Goal: Information Seeking & Learning: Learn about a topic

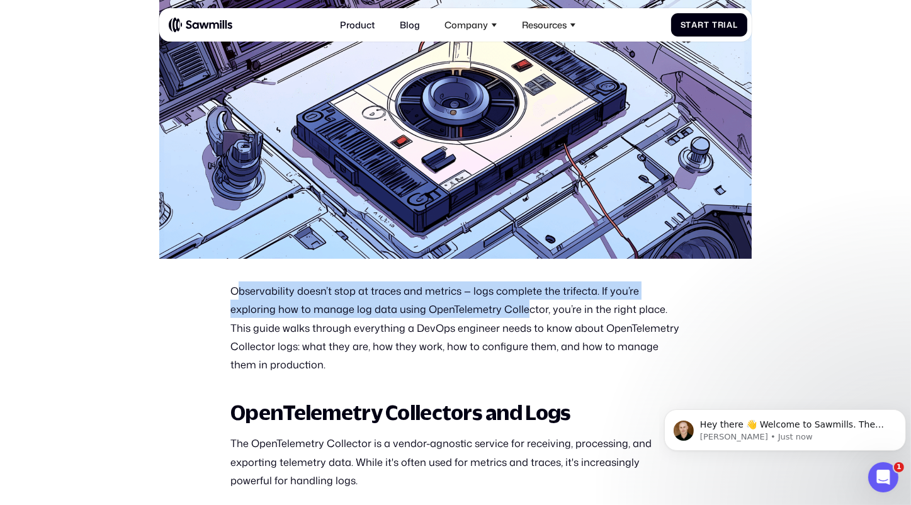
drag, startPoint x: 236, startPoint y: 292, endPoint x: 479, endPoint y: 306, distance: 243.5
click at [479, 306] on p "Observability doesn’t stop at traces and metrics — logs complete the trifecta. …" at bounding box center [455, 327] width 450 height 92
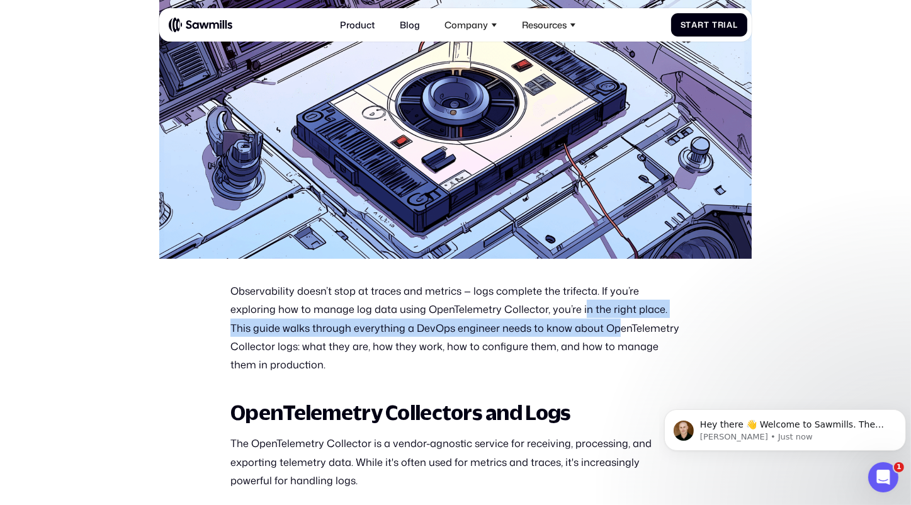
drag, startPoint x: 531, startPoint y: 309, endPoint x: 565, endPoint y: 327, distance: 38.9
click at [565, 327] on p "Observability doesn’t stop at traces and metrics — logs complete the trifecta. …" at bounding box center [455, 327] width 450 height 92
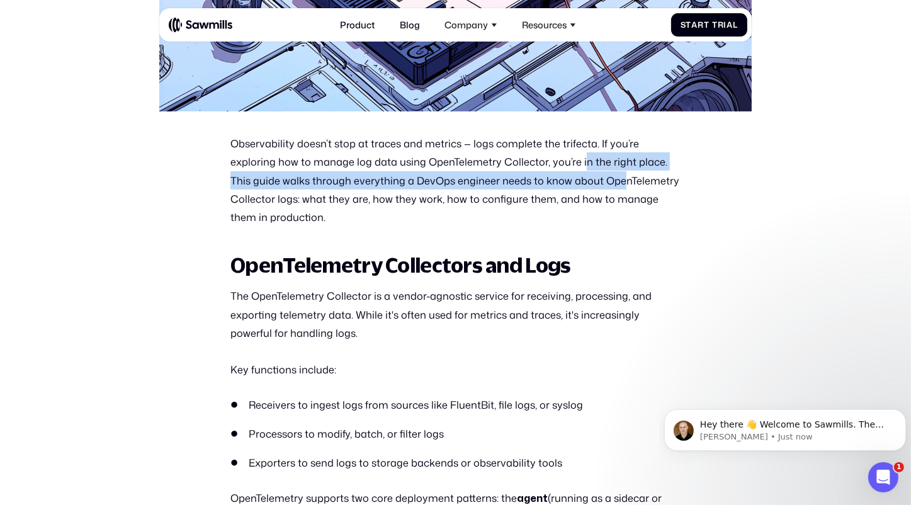
scroll to position [479, 0]
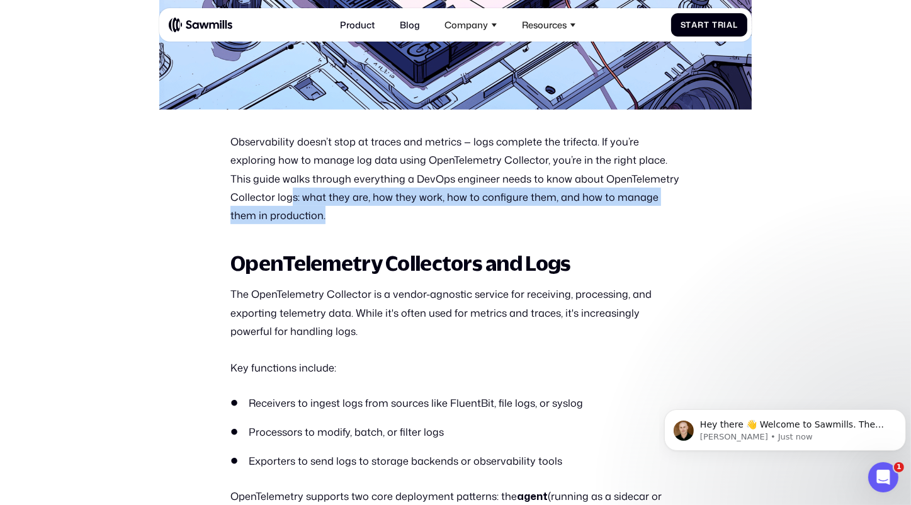
drag, startPoint x: 247, startPoint y: 195, endPoint x: 387, endPoint y: 224, distance: 142.1
click at [387, 224] on p "Observability doesn’t stop at traces and metrics — logs complete the trifecta. …" at bounding box center [455, 178] width 450 height 92
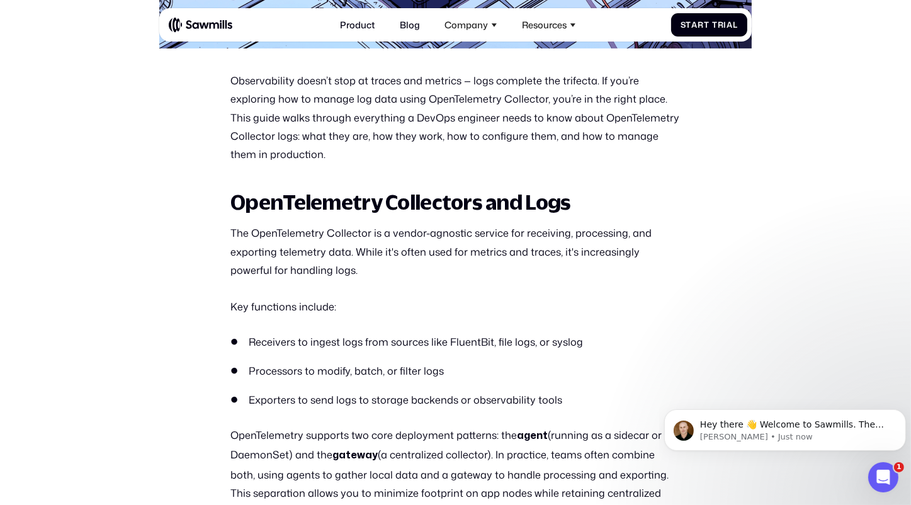
click at [292, 229] on p "The OpenTelemetry Collector is a vendor-agnostic service for receiving, process…" at bounding box center [455, 251] width 450 height 55
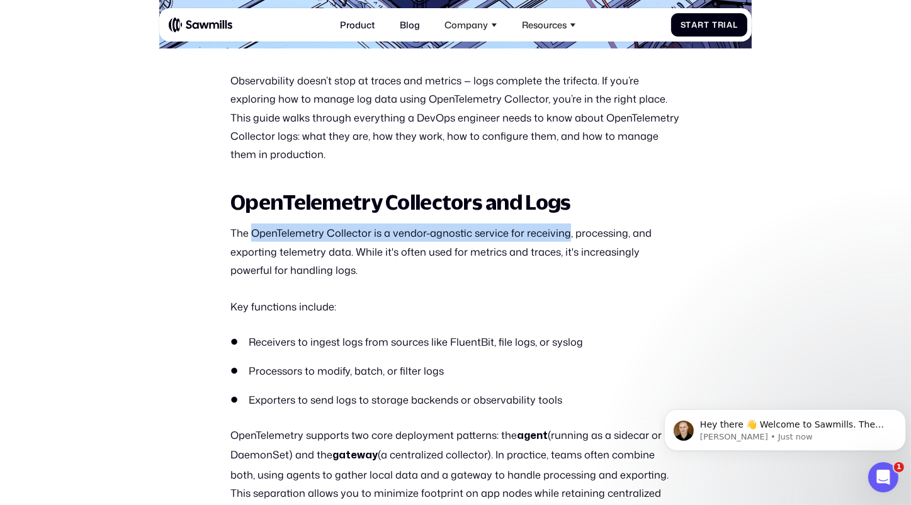
drag, startPoint x: 292, startPoint y: 229, endPoint x: 562, endPoint y: 247, distance: 270.1
click at [562, 247] on p "The OpenTelemetry Collector is a vendor-agnostic service for receiving, process…" at bounding box center [455, 251] width 450 height 55
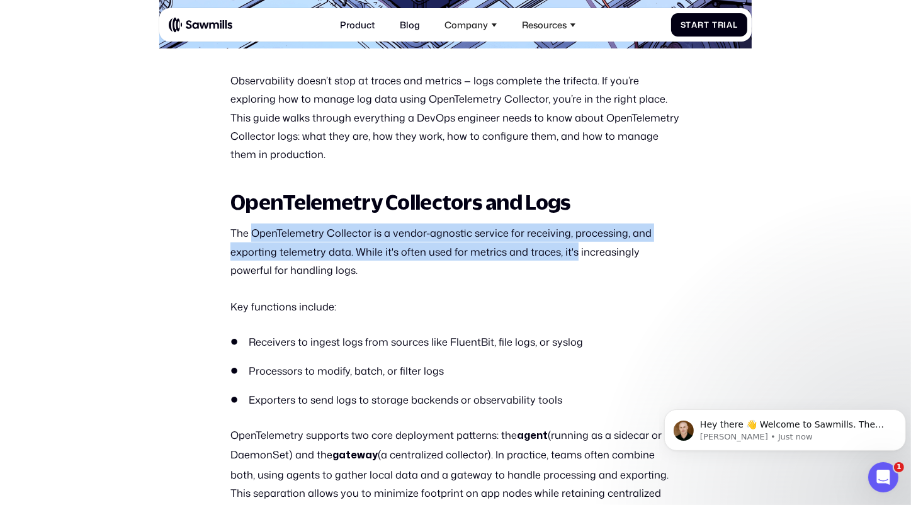
click at [562, 247] on p "The OpenTelemetry Collector is a vendor-agnostic service for receiving, process…" at bounding box center [455, 251] width 450 height 55
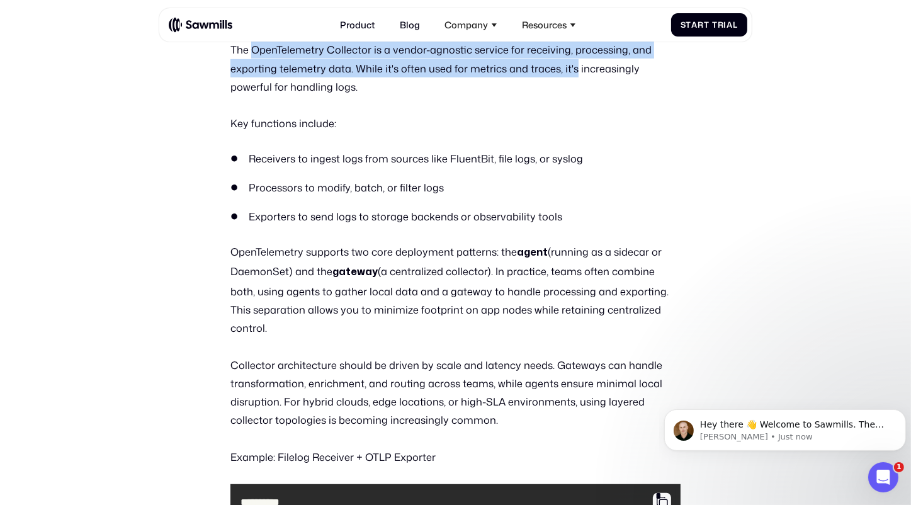
scroll to position [724, 0]
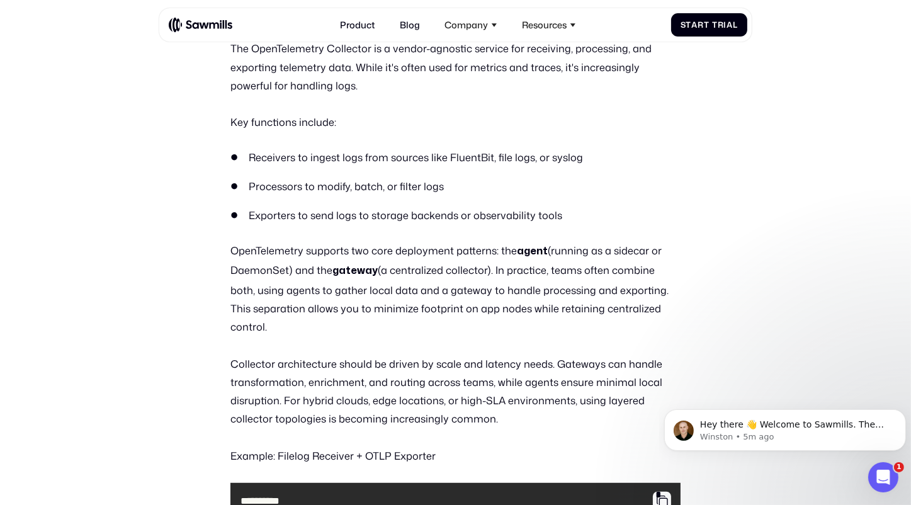
click at [345, 314] on p "OpenTelemetry supports two core deployment patterns: the agent (running as a si…" at bounding box center [455, 288] width 450 height 94
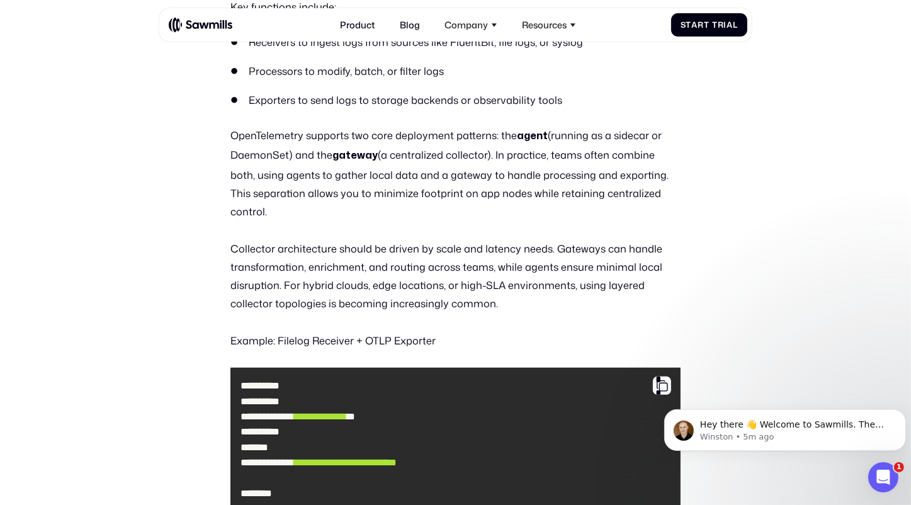
scroll to position [844, 0]
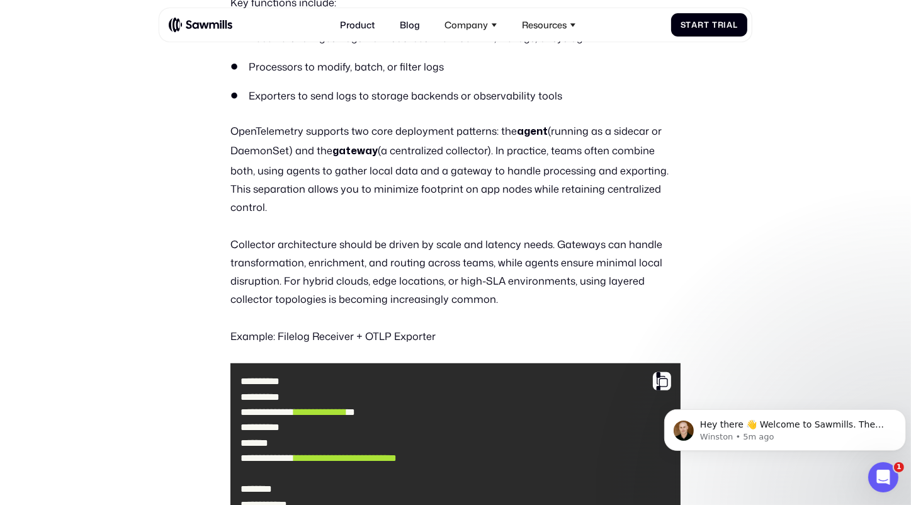
click at [309, 235] on p "Collector architecture should be driven by scale and latency needs. Gateways ca…" at bounding box center [455, 272] width 450 height 74
drag, startPoint x: 310, startPoint y: 226, endPoint x: 441, endPoint y: 257, distance: 135.2
click at [441, 257] on p "Collector architecture should be driven by scale and latency needs. Gateways ca…" at bounding box center [455, 272] width 450 height 74
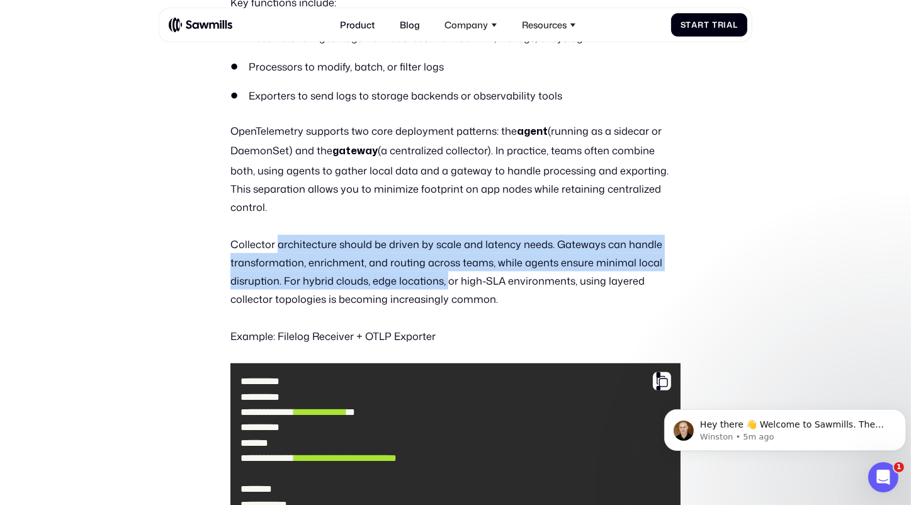
drag, startPoint x: 441, startPoint y: 257, endPoint x: 443, endPoint y: 285, distance: 27.8
click at [443, 258] on p "Collector architecture should be driven by scale and latency needs. Gateways ca…" at bounding box center [455, 272] width 450 height 74
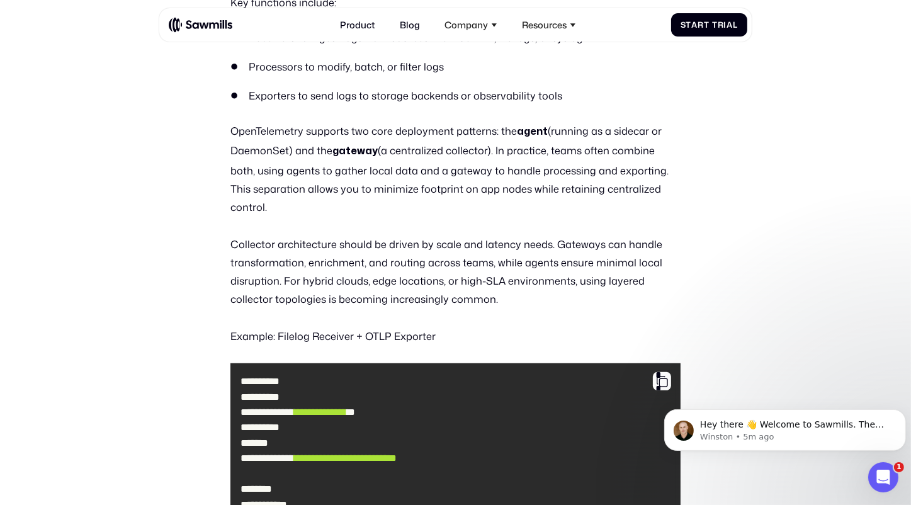
click at [443, 285] on p "Collector architecture should be driven by scale and latency needs. Gateways ca…" at bounding box center [455, 272] width 450 height 74
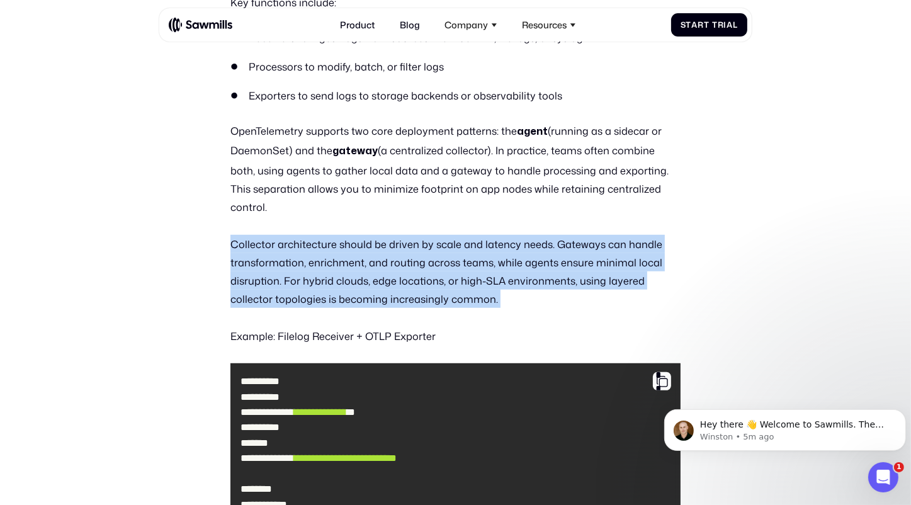
click at [443, 285] on p "Collector architecture should be driven by scale and latency needs. Gateways ca…" at bounding box center [455, 272] width 450 height 74
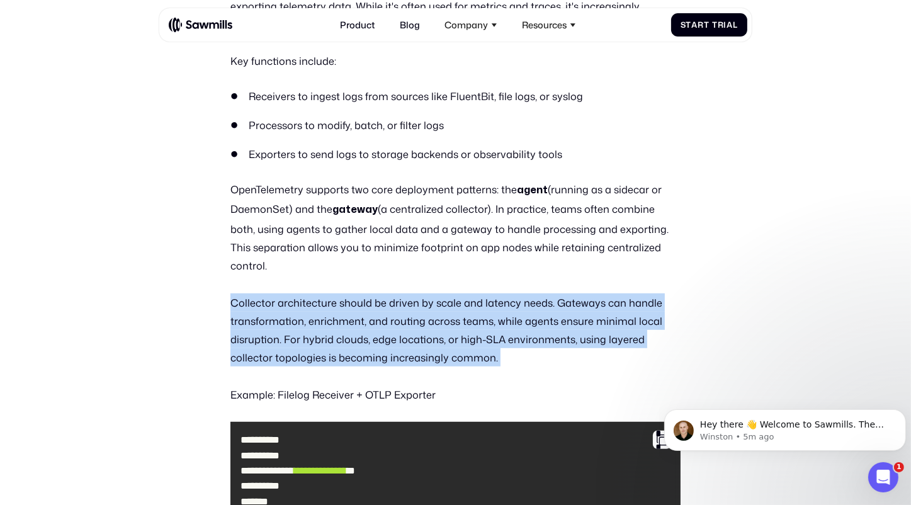
scroll to position [784, 0]
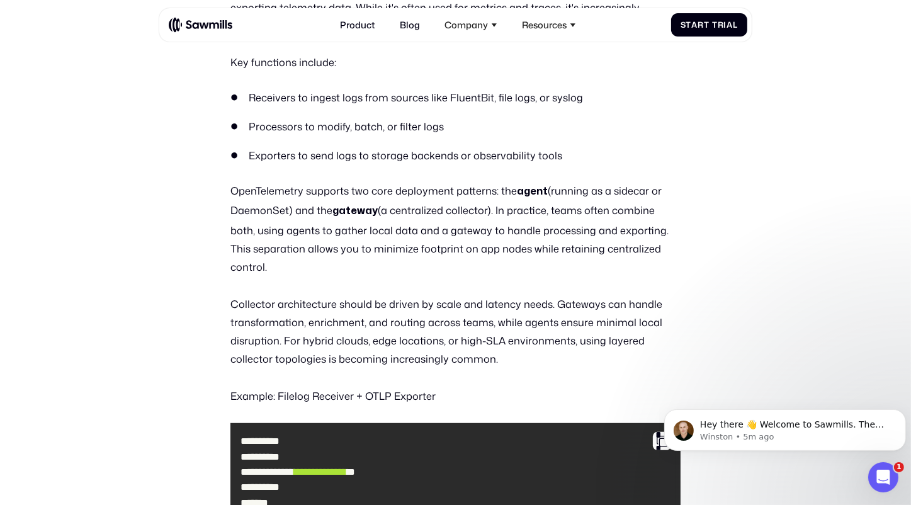
click at [404, 186] on p "OpenTelemetry supports two core deployment patterns: the agent (running as a si…" at bounding box center [455, 228] width 450 height 94
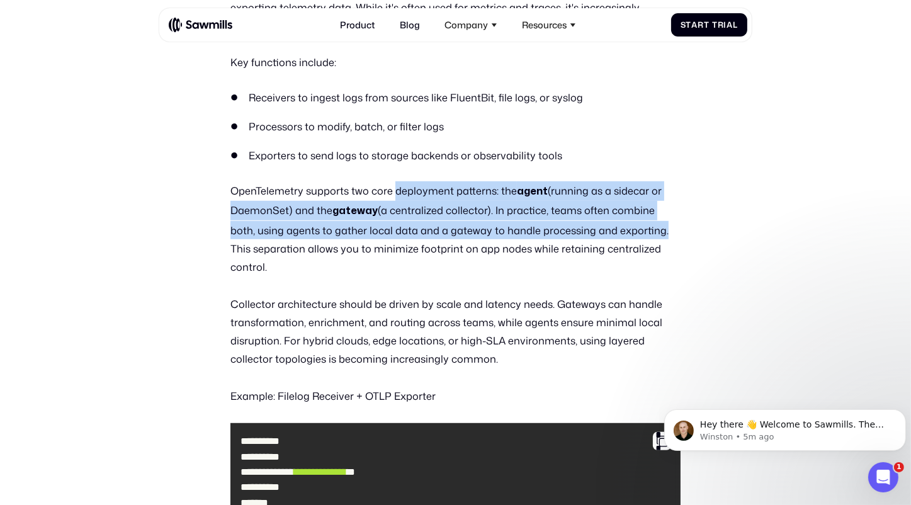
drag, startPoint x: 404, startPoint y: 186, endPoint x: 588, endPoint y: 223, distance: 188.1
click at [588, 223] on p "OpenTelemetry supports two core deployment patterns: the agent (running as a si…" at bounding box center [455, 228] width 450 height 94
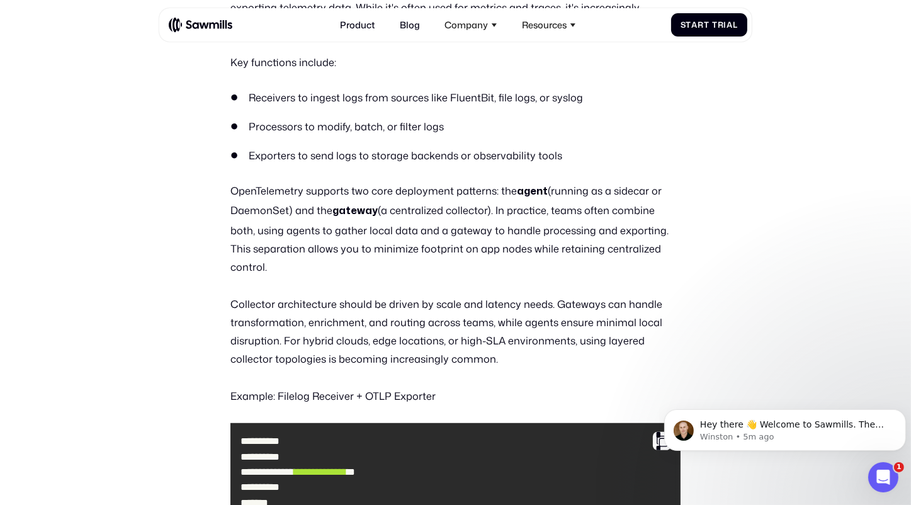
click at [588, 223] on p "OpenTelemetry supports two core deployment patterns: the agent (running as a si…" at bounding box center [455, 228] width 450 height 94
click at [528, 208] on p "OpenTelemetry supports two core deployment patterns: the agent (running as a si…" at bounding box center [455, 228] width 450 height 94
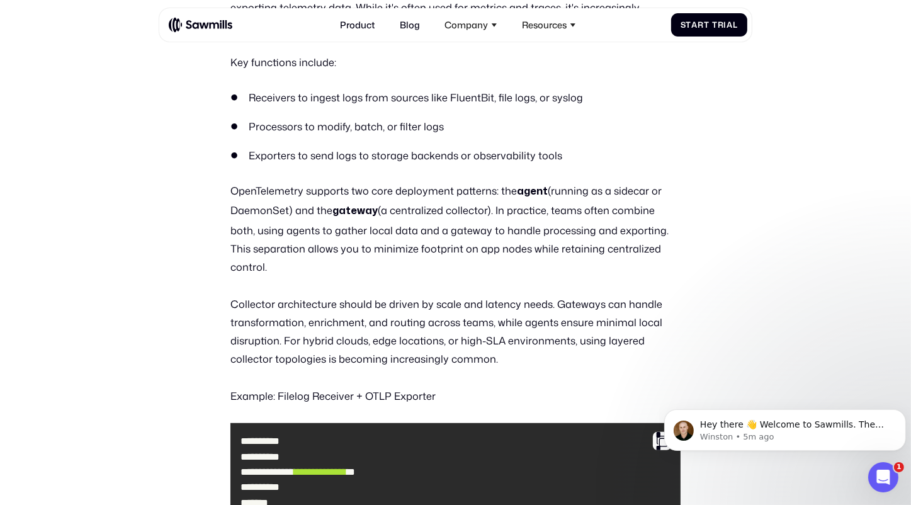
drag, startPoint x: 528, startPoint y: 208, endPoint x: 515, endPoint y: 240, distance: 34.1
click at [515, 240] on p "OpenTelemetry supports two core deployment patterns: the agent (running as a si…" at bounding box center [455, 228] width 450 height 94
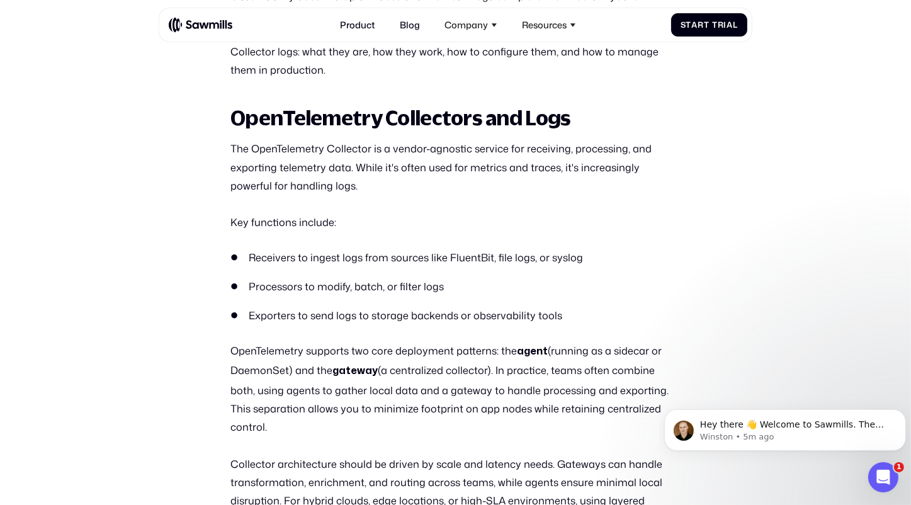
scroll to position [620, 0]
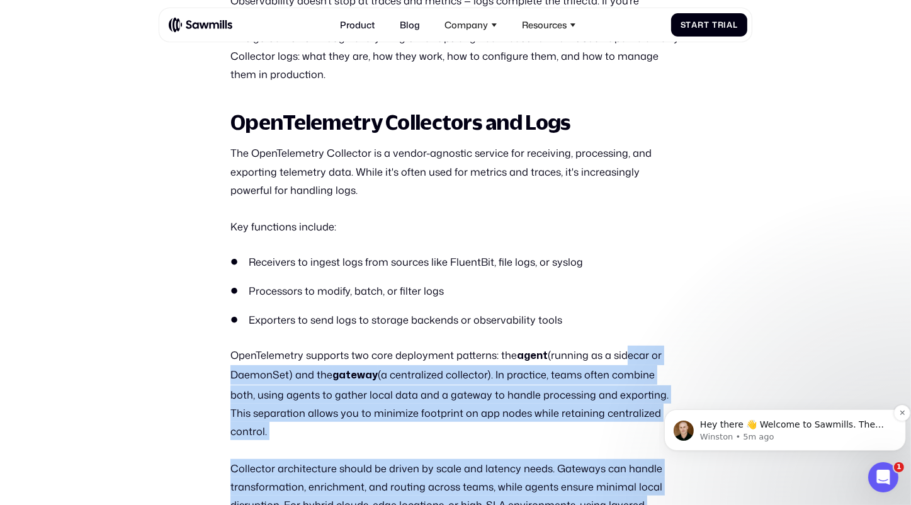
drag, startPoint x: 1279, startPoint y: 711, endPoint x: 674, endPoint y: 427, distance: 668.4
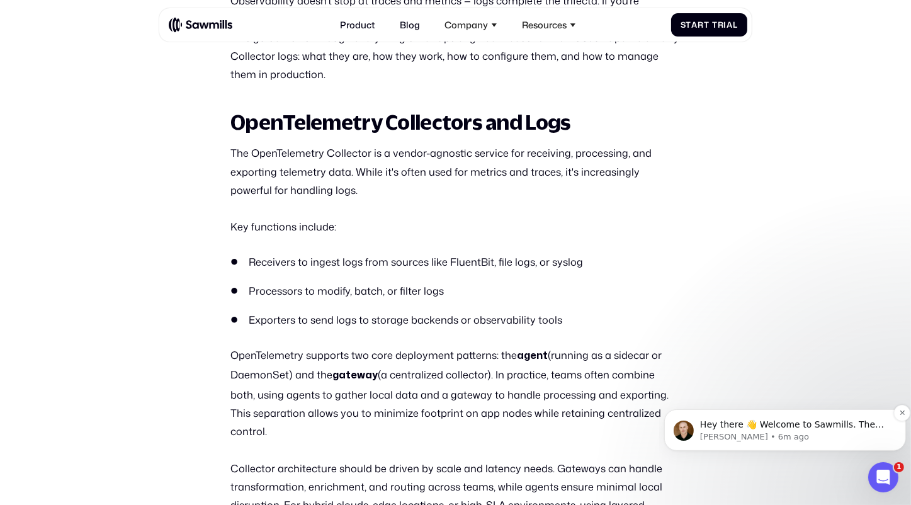
click at [674, 427] on img "message notification from Winston, 6m ago. Hey there 👋 Welcome to Sawmills. The…" at bounding box center [683, 430] width 20 height 20
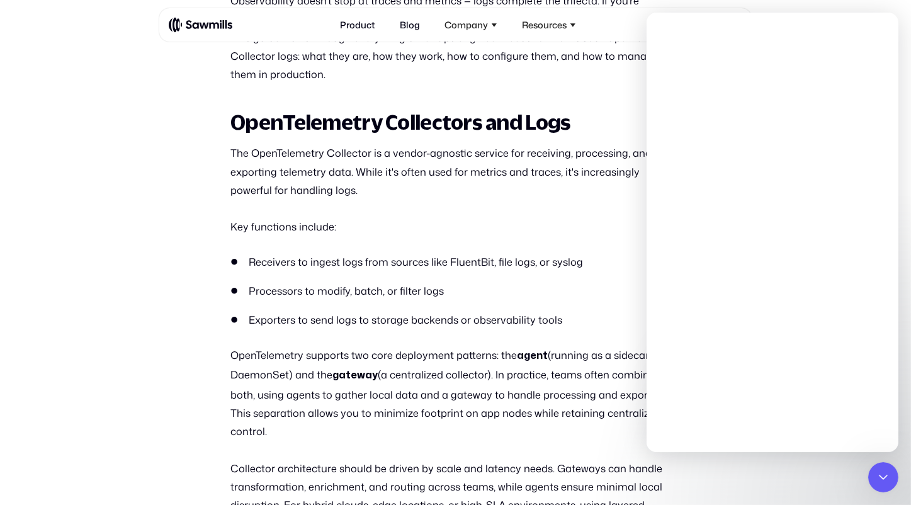
scroll to position [664, 0]
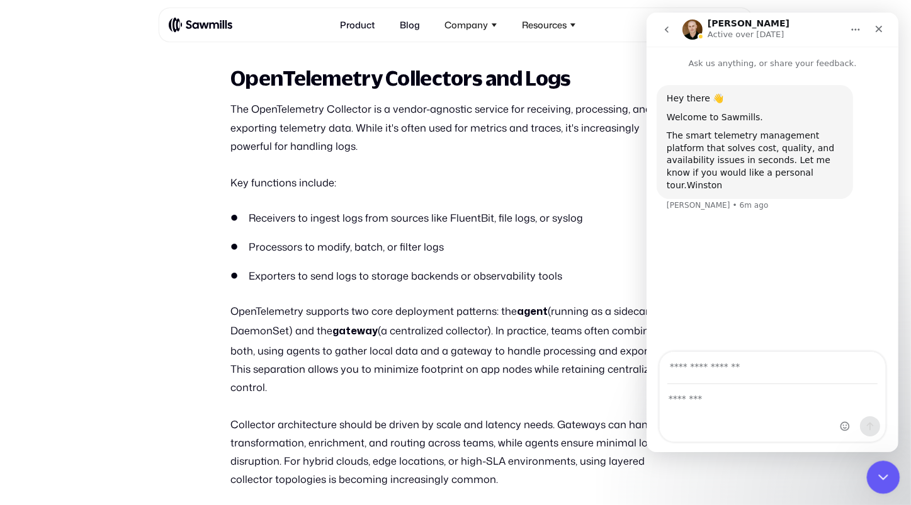
click at [881, 479] on icon "Close Intercom Messenger" at bounding box center [881, 475] width 15 height 15
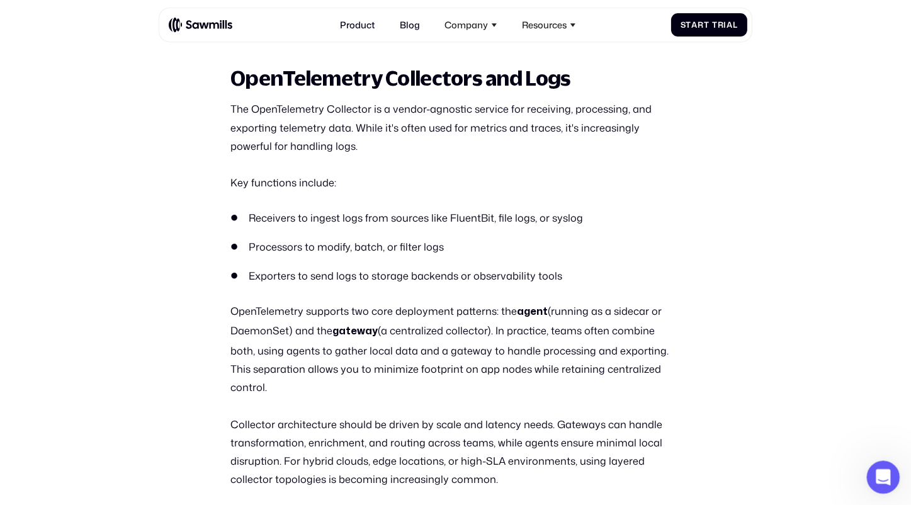
scroll to position [0, 0]
click at [567, 415] on p "Collector architecture should be driven by scale and latency needs. Gateways ca…" at bounding box center [455, 452] width 450 height 74
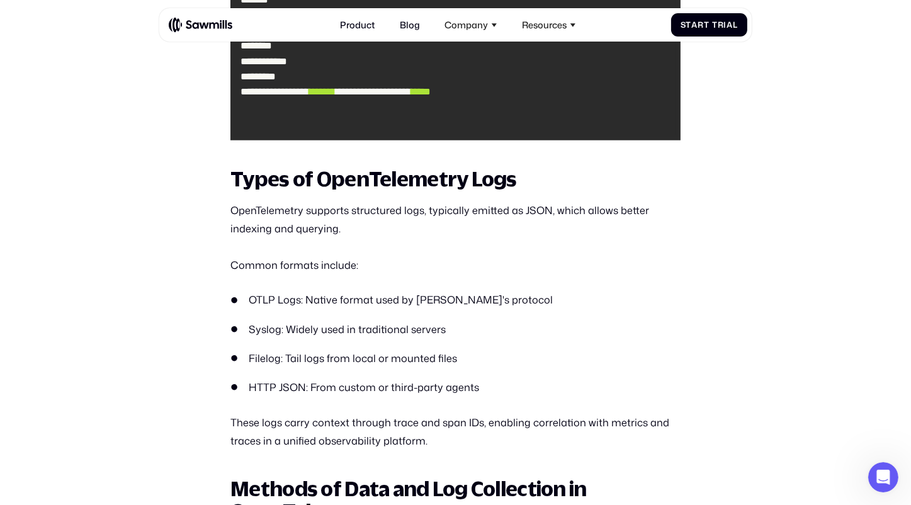
scroll to position [1288, 0]
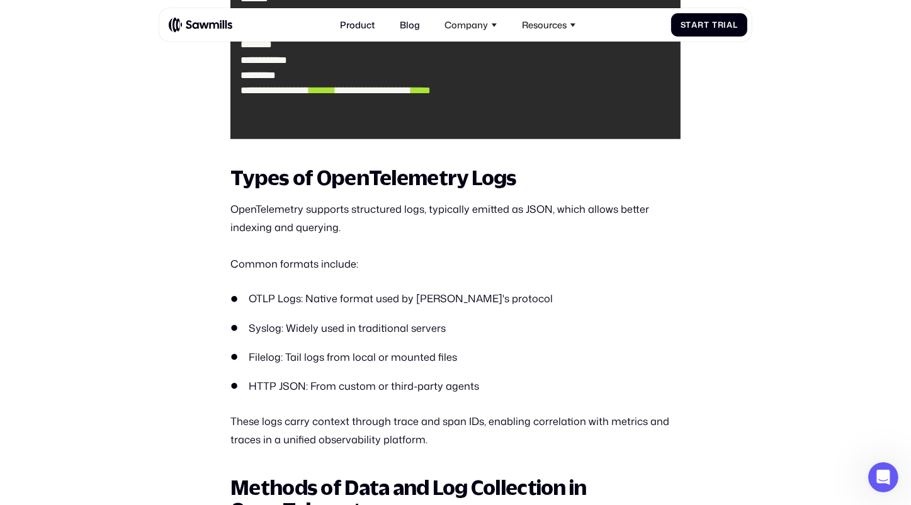
click at [421, 323] on ul "OTLP Logs: Native format used by [PERSON_NAME]'s protocol Syslog: Widely used i…" at bounding box center [455, 342] width 450 height 103
drag, startPoint x: 421, startPoint y: 323, endPoint x: 412, endPoint y: 309, distance: 16.4
click at [412, 309] on ul "OTLP Logs: Native format used by [PERSON_NAME]'s protocol Syslog: Widely used i…" at bounding box center [455, 342] width 450 height 103
click at [412, 320] on li "Syslog: Widely used in traditional servers" at bounding box center [455, 327] width 450 height 15
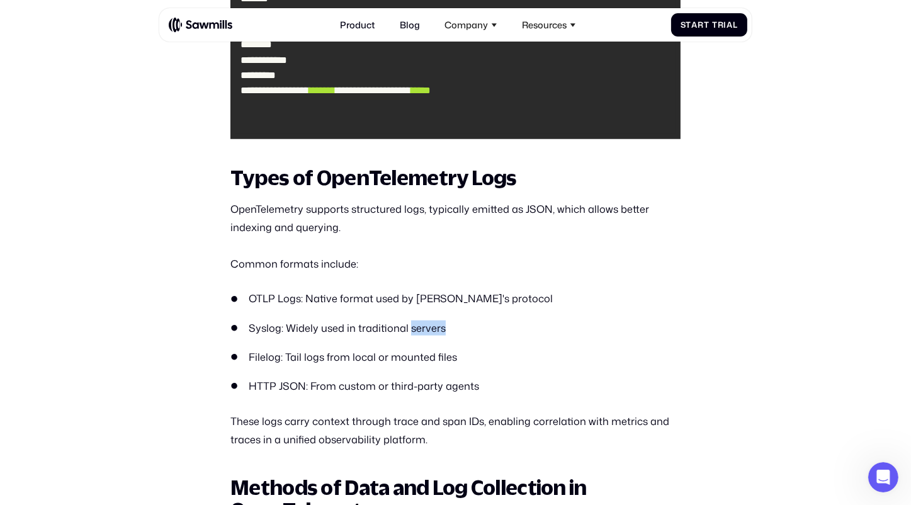
click at [412, 320] on li "Syslog: Widely used in traditional servers" at bounding box center [455, 327] width 450 height 15
drag, startPoint x: 412, startPoint y: 309, endPoint x: 418, endPoint y: 344, distance: 35.7
click at [418, 349] on li "Filelog: Tail logs from local or mounted files" at bounding box center [455, 356] width 450 height 15
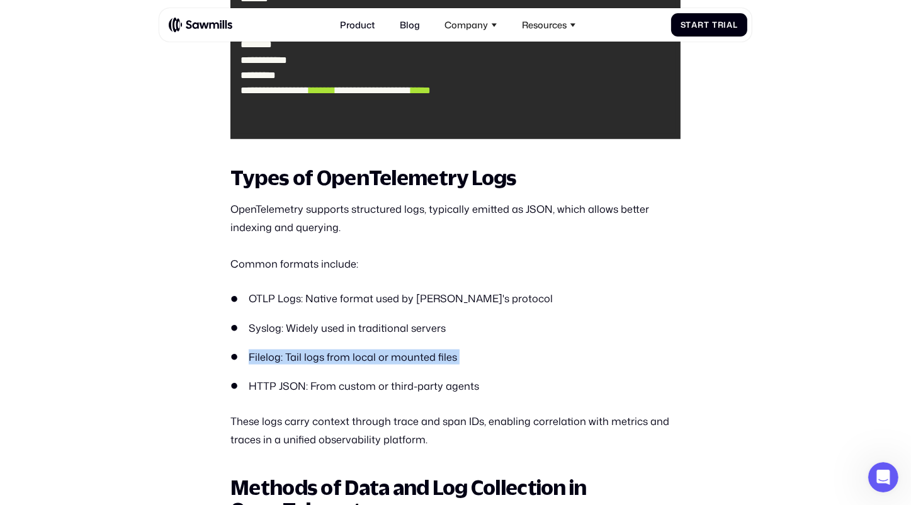
click at [418, 349] on li "Filelog: Tail logs from local or mounted files" at bounding box center [455, 356] width 450 height 15
click at [417, 349] on li "Filelog: Tail logs from local or mounted files" at bounding box center [455, 356] width 450 height 15
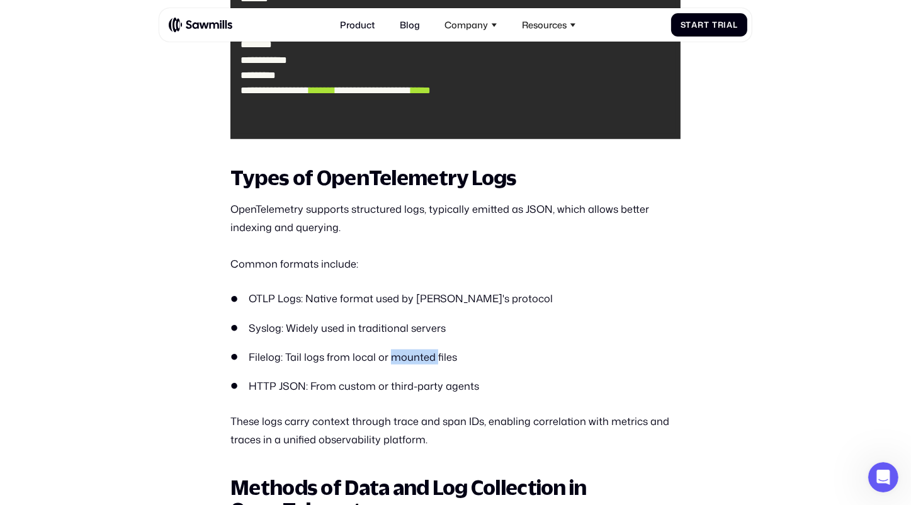
click at [417, 349] on li "Filelog: Tail logs from local or mounted files" at bounding box center [455, 356] width 450 height 15
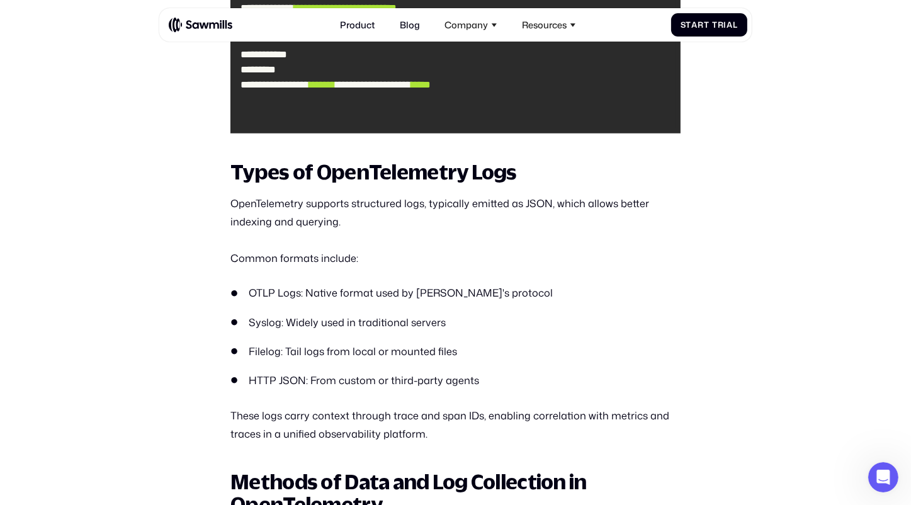
click at [436, 408] on p "These logs carry context through trace and span IDs, enabling correlation with …" at bounding box center [455, 424] width 450 height 37
click at [412, 410] on p "These logs carry context through trace and span IDs, enabling correlation with …" at bounding box center [455, 424] width 450 height 37
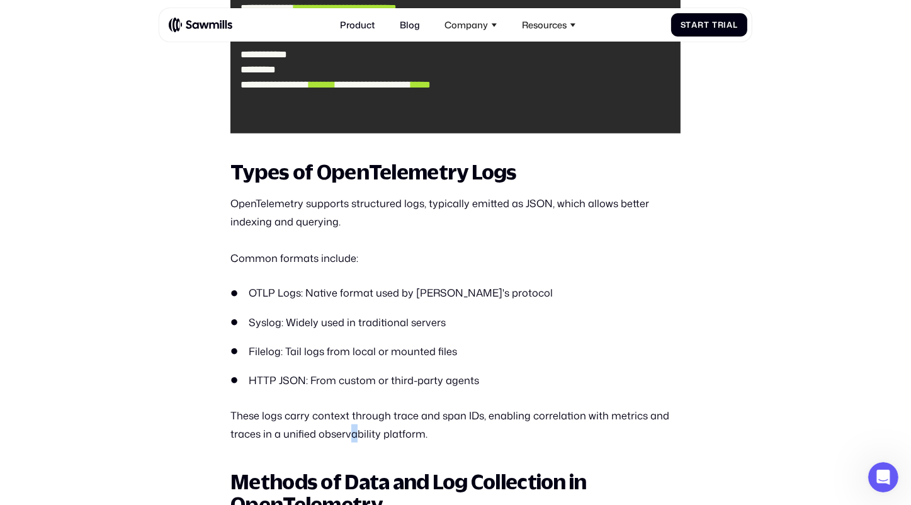
drag, startPoint x: 412, startPoint y: 410, endPoint x: 353, endPoint y: 412, distance: 59.9
click at [353, 412] on p "These logs carry context through trace and span IDs, enabling correlation with …" at bounding box center [455, 424] width 450 height 37
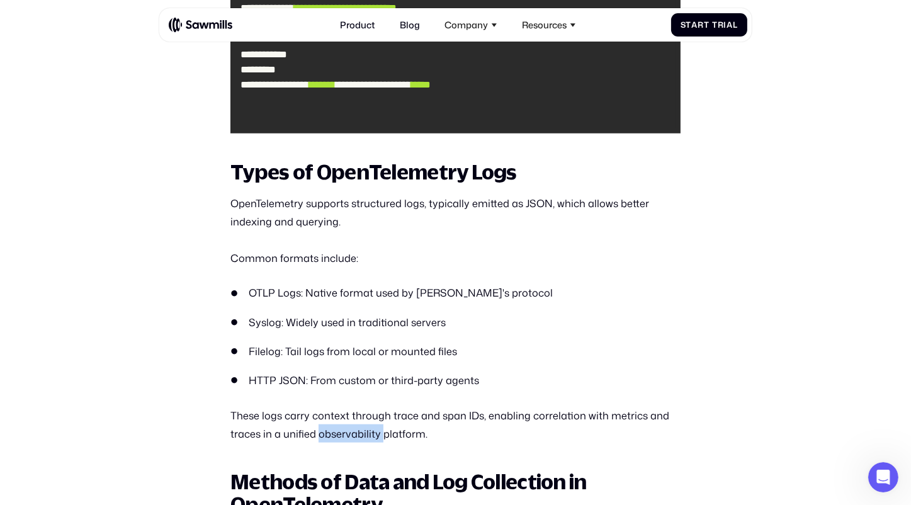
click at [353, 412] on p "These logs carry context through trace and span IDs, enabling correlation with …" at bounding box center [455, 424] width 450 height 37
drag, startPoint x: 353, startPoint y: 412, endPoint x: 298, endPoint y: 413, distance: 54.8
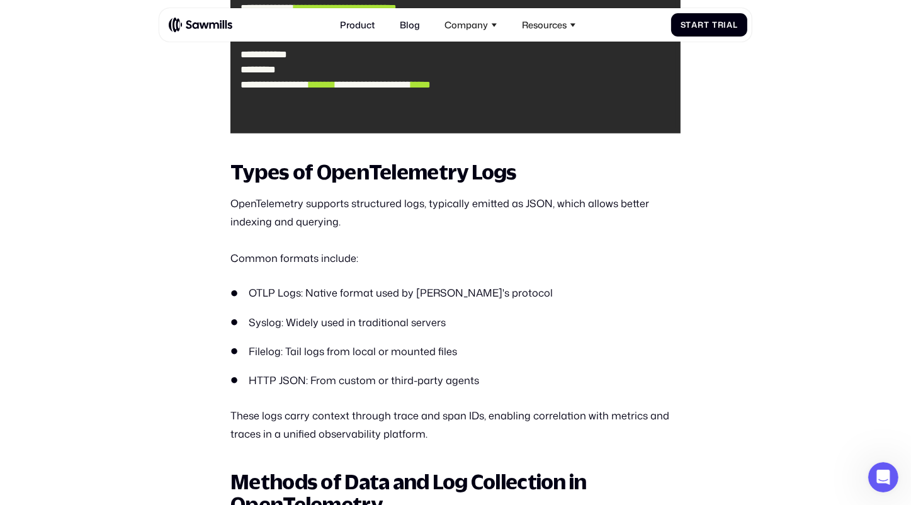
click at [298, 413] on p "These logs carry context through trace and span IDs, enabling correlation with …" at bounding box center [455, 424] width 450 height 37
drag, startPoint x: 298, startPoint y: 413, endPoint x: 403, endPoint y: 416, distance: 105.2
click at [403, 416] on p "These logs carry context through trace and span IDs, enabling correlation with …" at bounding box center [455, 424] width 450 height 37
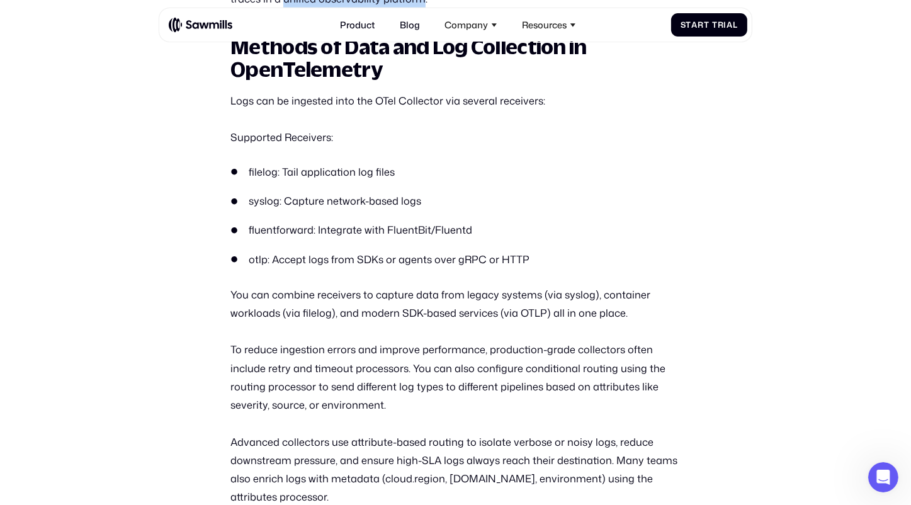
scroll to position [1485, 0]
